Goal: Task Accomplishment & Management: Manage account settings

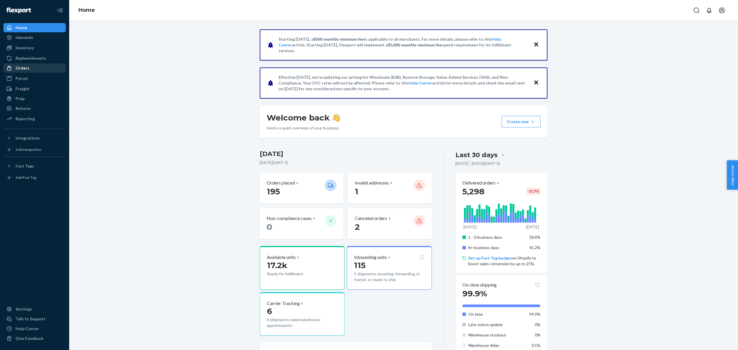
click at [31, 70] on div "Orders" at bounding box center [34, 68] width 61 height 8
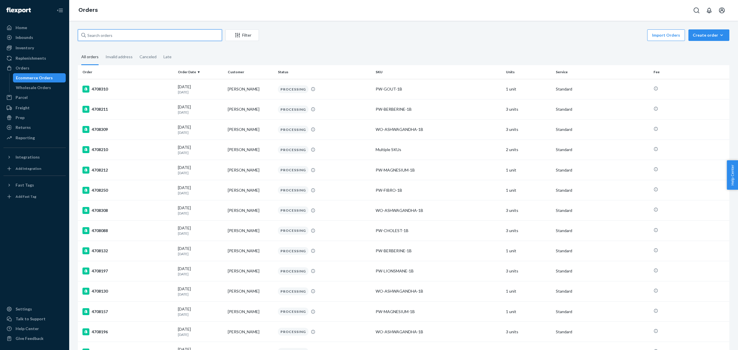
click at [146, 33] on input "text" at bounding box center [150, 35] width 144 height 12
click at [102, 35] on input "text" at bounding box center [150, 35] width 144 height 12
paste input "[PERSON_NAME]"
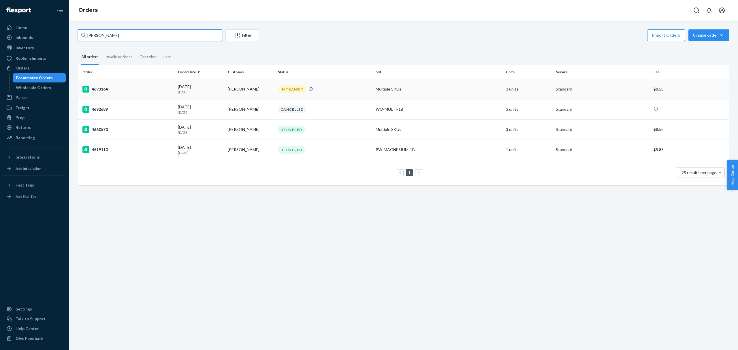
type input "[PERSON_NAME]"
click at [147, 93] on td "4693164" at bounding box center [127, 89] width 98 height 20
click at [197, 130] on div "09/03/2025 16 days ago" at bounding box center [200, 129] width 45 height 11
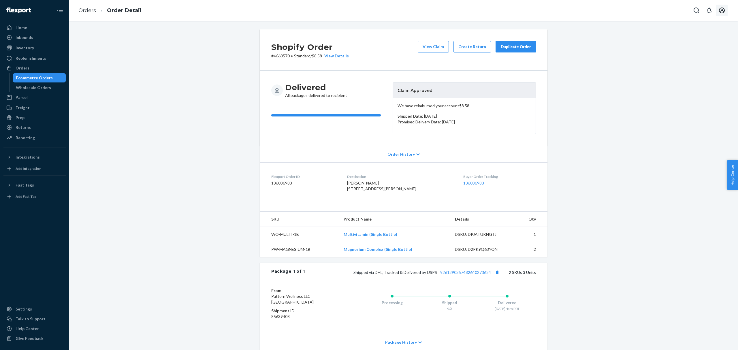
click at [724, 13] on icon "Open account menu" at bounding box center [721, 10] width 7 height 7
click at [689, 61] on div "Log out" at bounding box center [708, 62] width 43 height 11
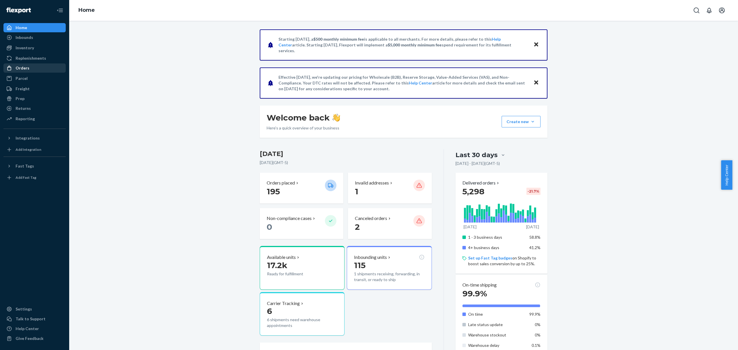
click at [41, 70] on div "Orders" at bounding box center [34, 68] width 61 height 8
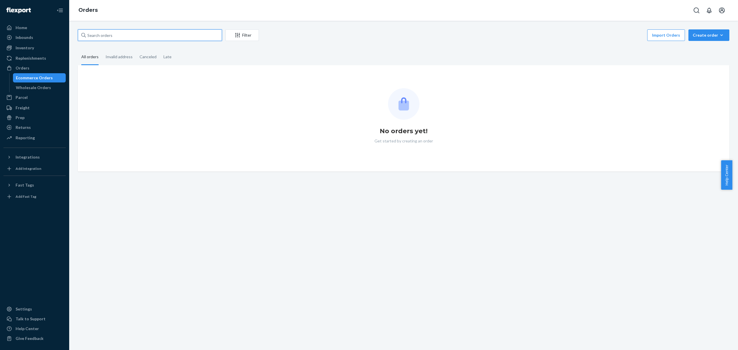
click at [103, 39] on input "text" at bounding box center [150, 35] width 144 height 12
paste input "[PERSON_NAME]"
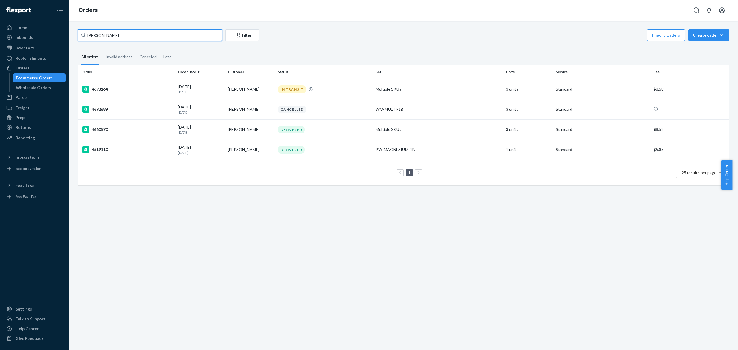
click at [94, 38] on input "[PERSON_NAME]" at bounding box center [150, 35] width 144 height 12
paste input "[PERSON_NAME]"
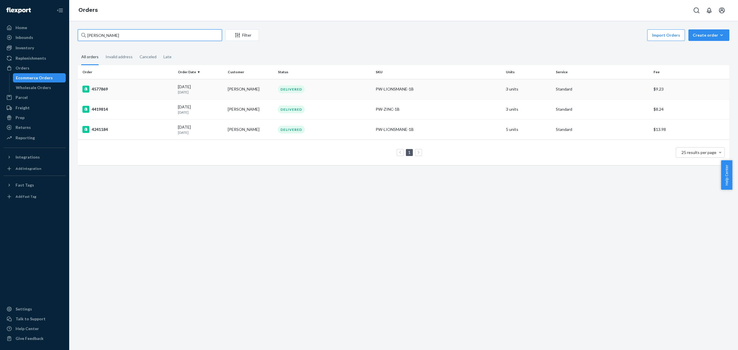
type input "[PERSON_NAME]"
click at [221, 90] on p "[DATE]" at bounding box center [200, 92] width 45 height 5
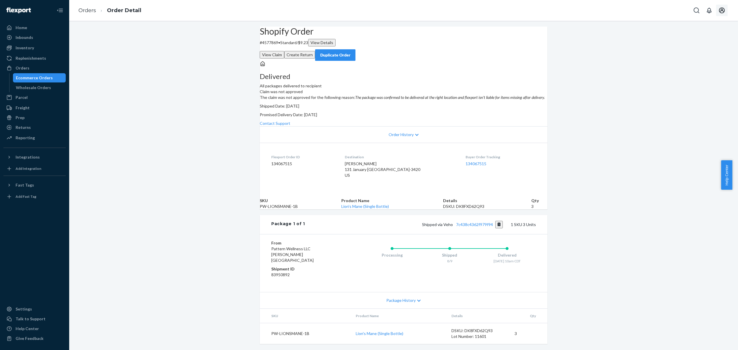
click at [719, 14] on button "Open account menu" at bounding box center [722, 11] width 12 height 12
click at [616, 14] on button "Open account menu" at bounding box center [611, 11] width 12 height 12
click at [645, 18] on div "Log out" at bounding box center [638, 15] width 14 height 6
